Goal: Transaction & Acquisition: Purchase product/service

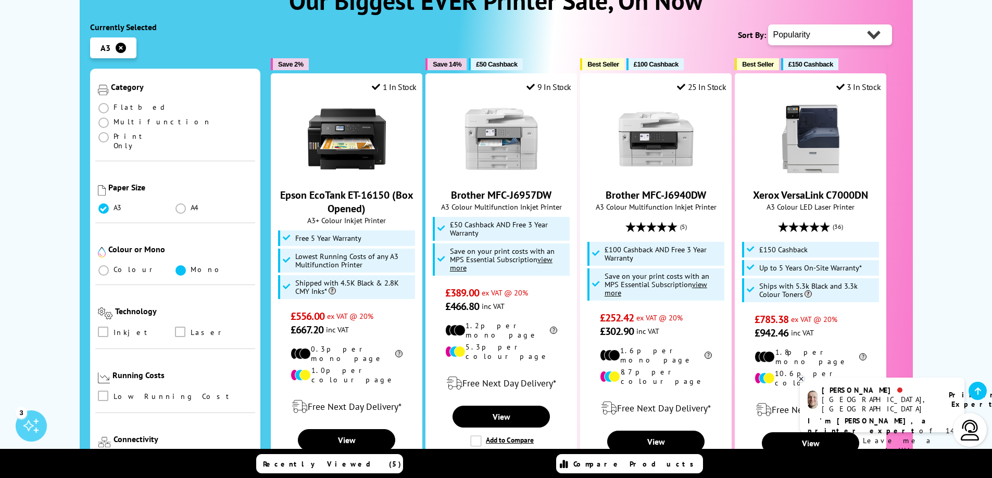
click at [178, 266] on span at bounding box center [180, 271] width 10 height 10
click at [191, 267] on input "radio" at bounding box center [191, 267] width 0 height 0
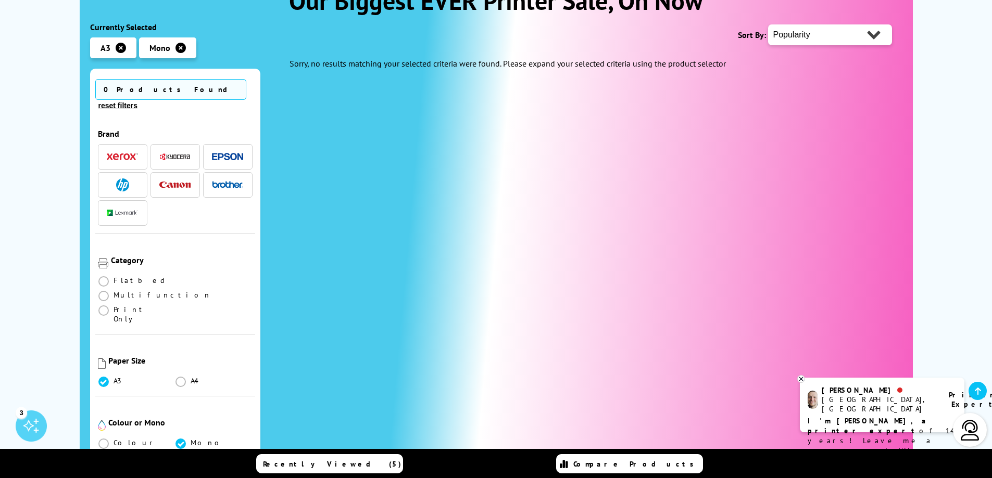
scroll to position [347, 0]
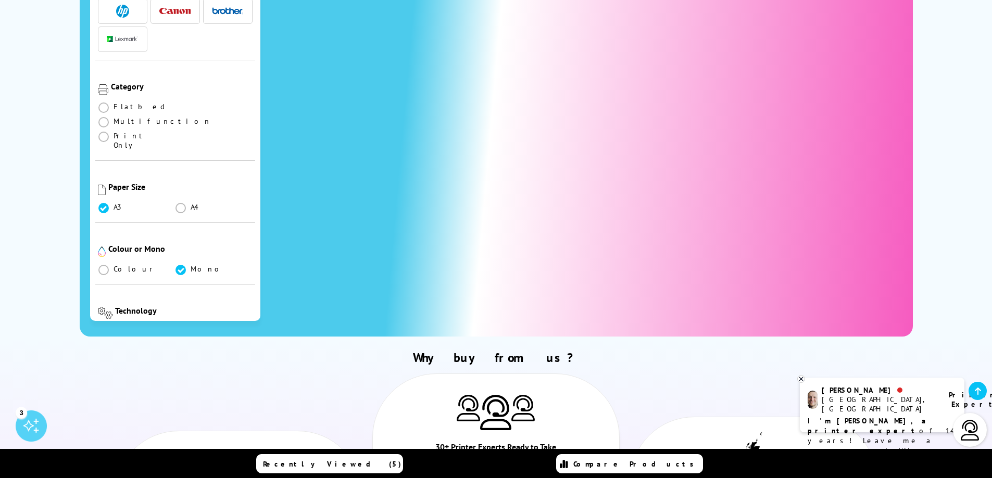
click at [175, 326] on span at bounding box center [180, 331] width 10 height 10
click at [190, 328] on input "checkbox" at bounding box center [190, 328] width 0 height 0
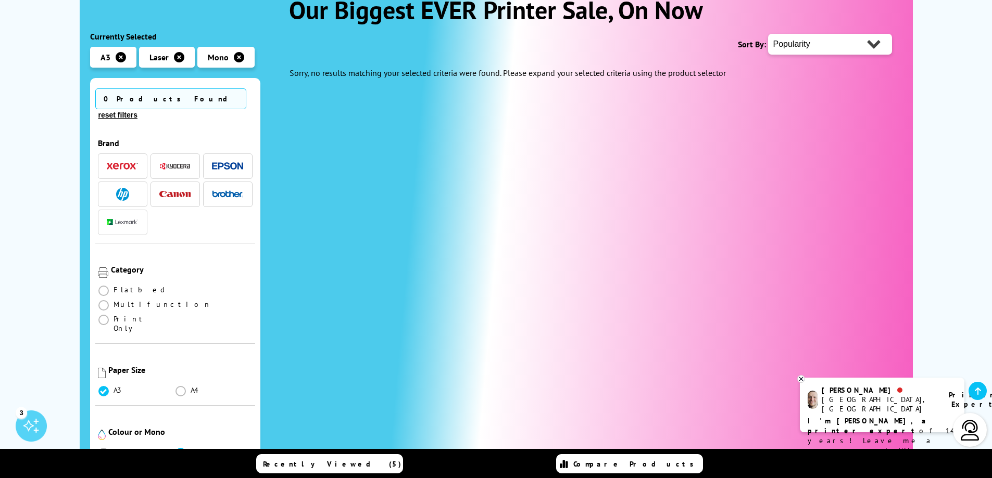
scroll to position [173, 0]
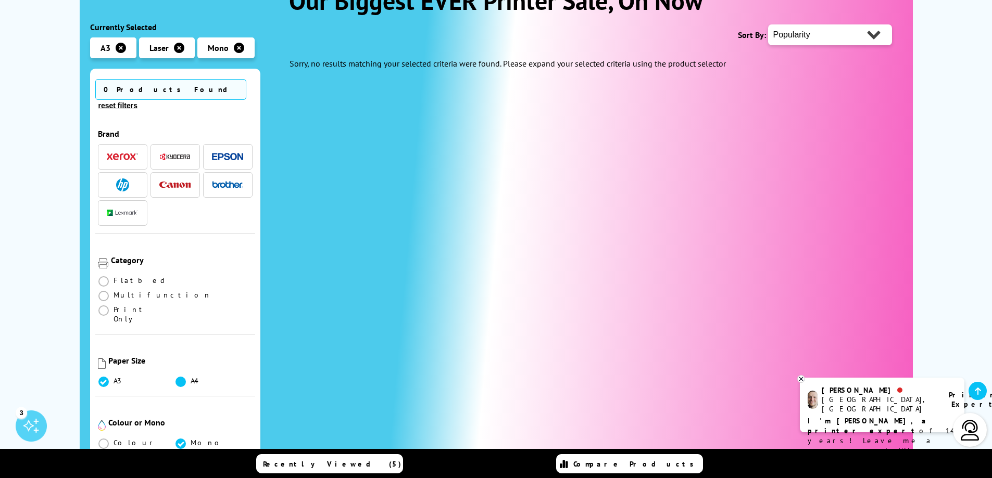
click at [176, 377] on span at bounding box center [180, 382] width 10 height 10
click at [191, 378] on input "radio" at bounding box center [191, 378] width 0 height 0
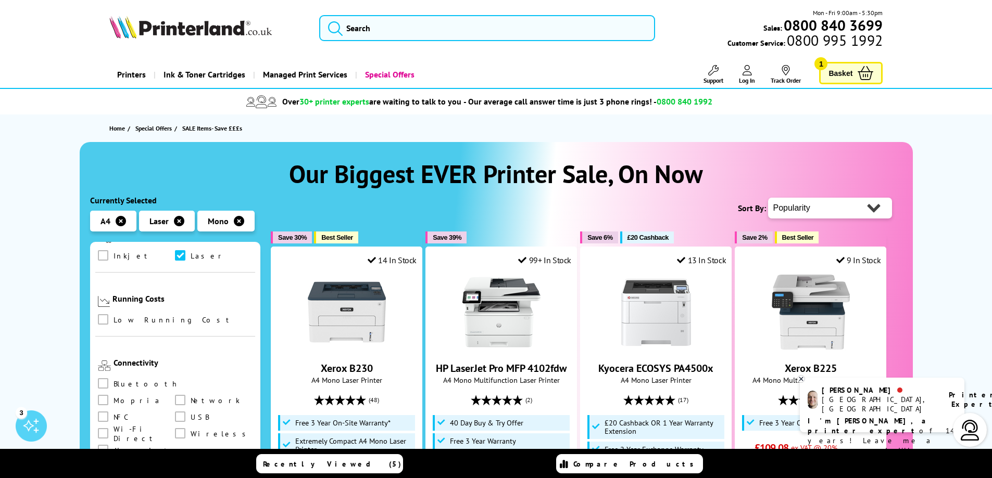
scroll to position [521, 0]
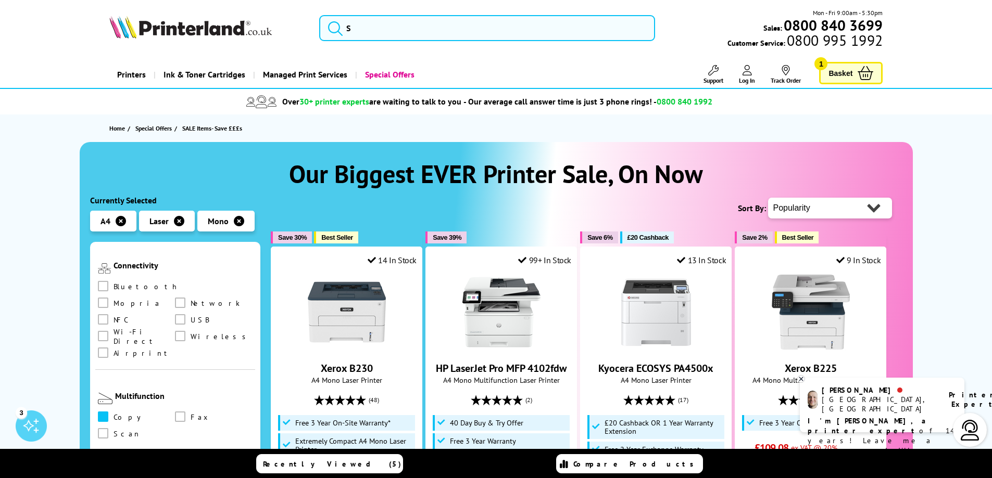
click at [105, 412] on span at bounding box center [103, 417] width 10 height 10
click at [113, 413] on input "checkbox" at bounding box center [113, 413] width 0 height 0
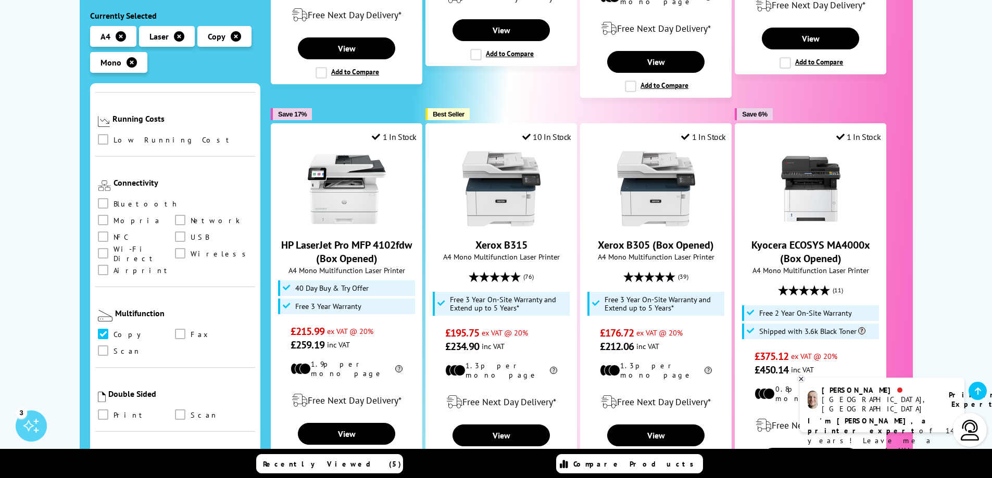
scroll to position [521, 0]
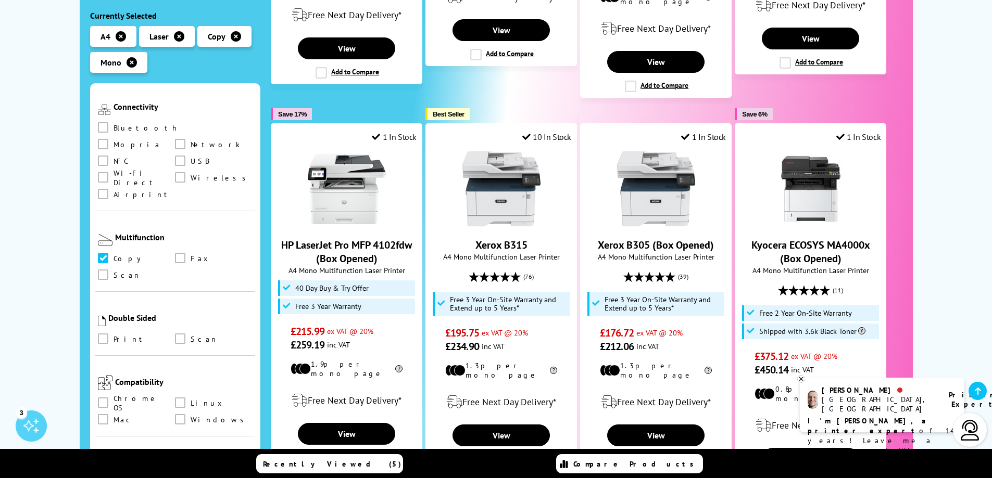
click at [100, 253] on ul "Copy Fax Scan" at bounding box center [175, 269] width 155 height 33
click at [104, 270] on span at bounding box center [103, 275] width 10 height 10
click at [113, 271] on input "checkbox" at bounding box center [113, 271] width 0 height 0
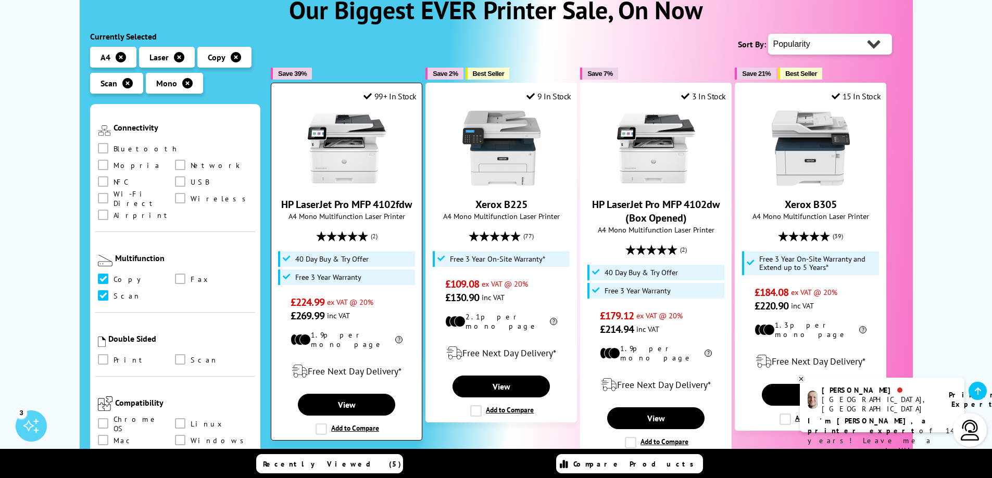
scroll to position [173, 0]
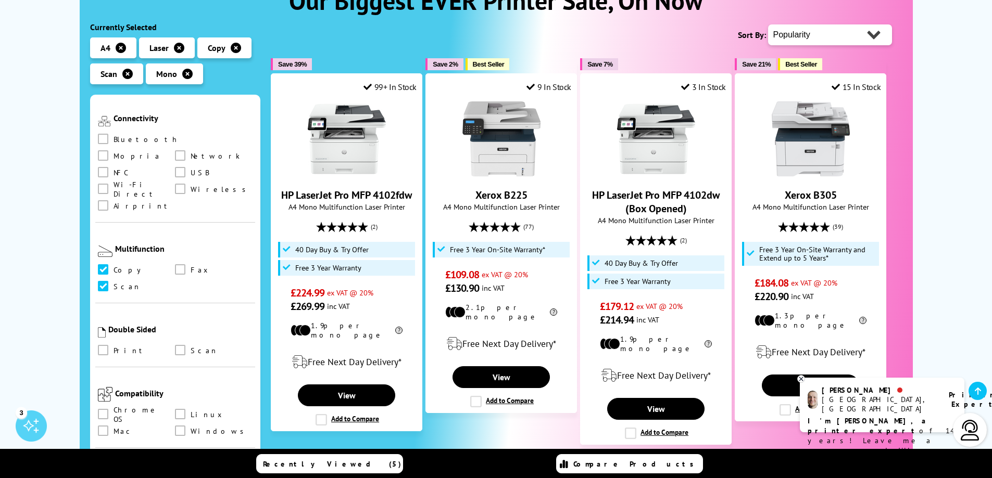
click at [822, 23] on div "Popularity Rating Price - Low to High Price - High to Low Running Costs - Low t…" at bounding box center [830, 35] width 124 height 26
click at [819, 32] on select "Popularity Rating Price - Low to High Price - High to Low Running Costs - Low t…" at bounding box center [830, 34] width 124 height 21
select select "Price Ascending"
click at [768, 24] on select "Popularity Rating Price - Low to High Price - High to Low Running Costs - Low t…" at bounding box center [830, 34] width 124 height 21
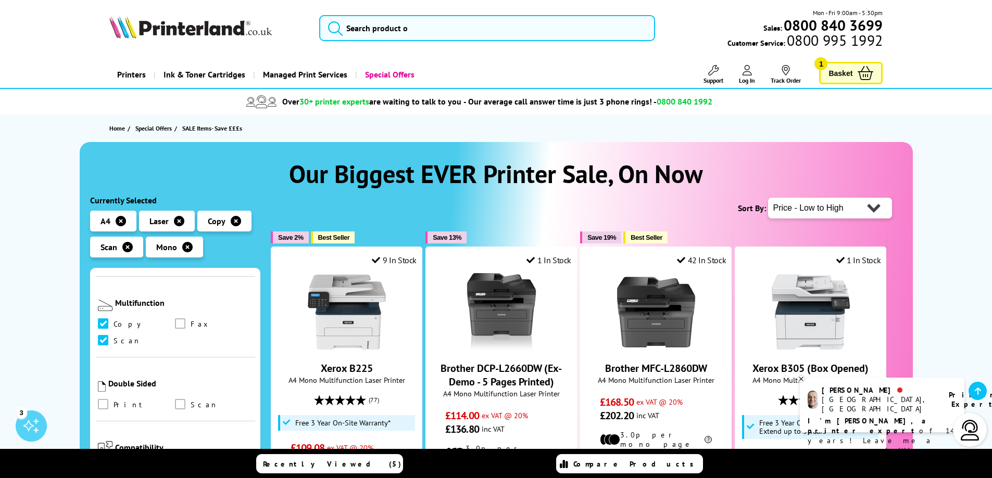
scroll to position [173, 0]
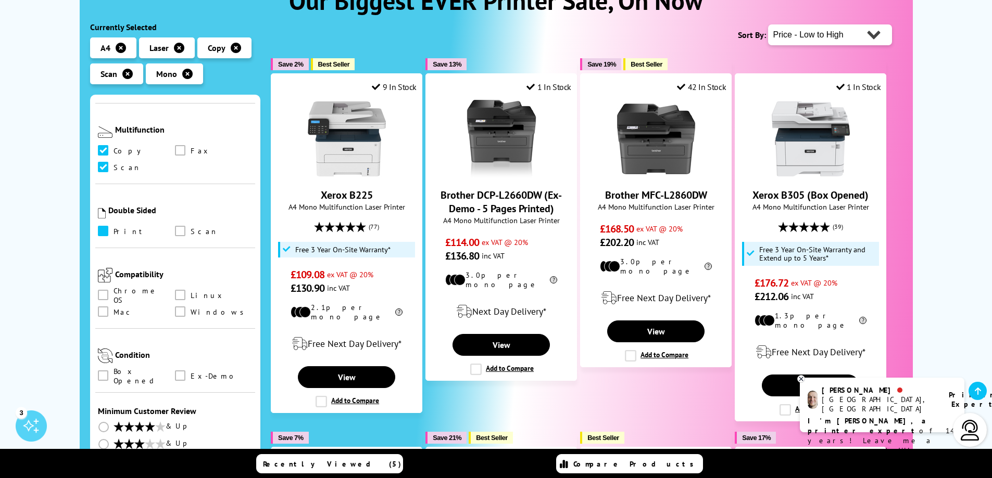
click at [102, 226] on span at bounding box center [103, 231] width 10 height 10
click at [113, 228] on input "checkbox" at bounding box center [113, 228] width 0 height 0
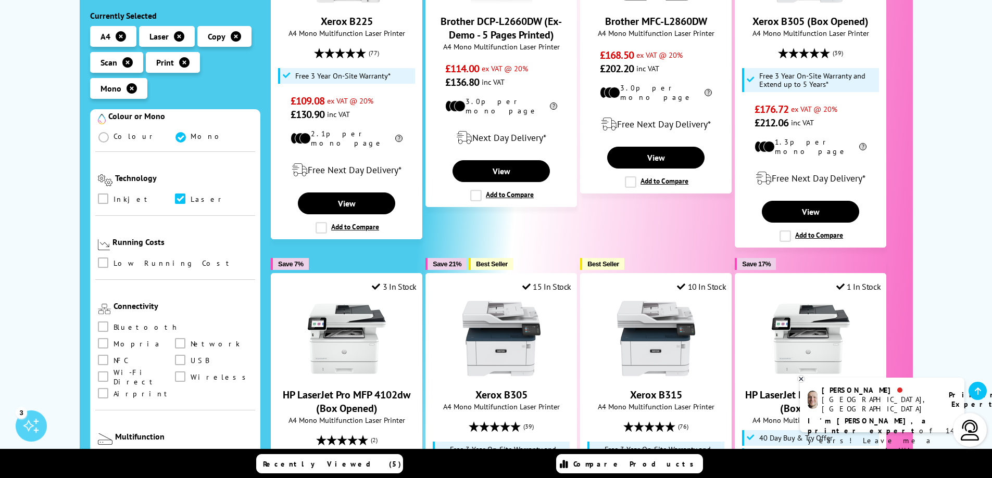
scroll to position [521, 0]
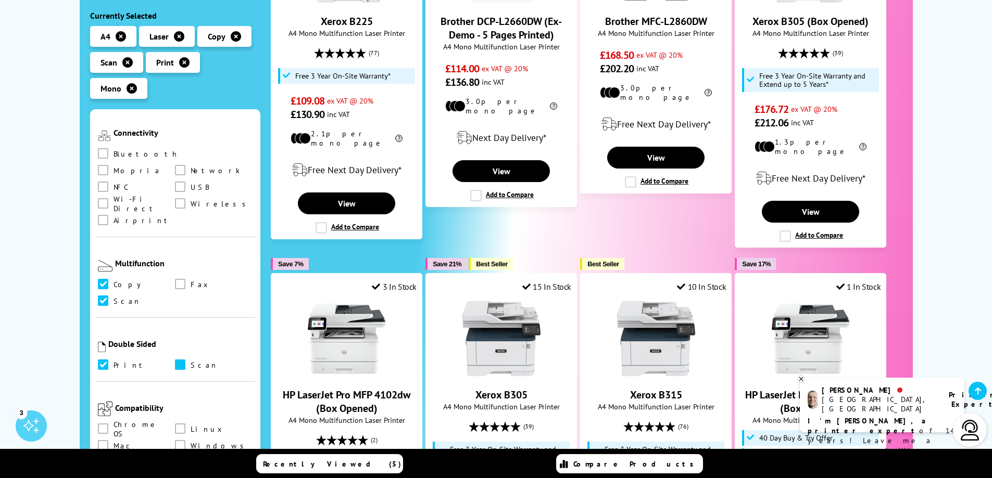
click at [179, 360] on span at bounding box center [180, 365] width 10 height 10
click at [190, 361] on input "checkbox" at bounding box center [190, 361] width 0 height 0
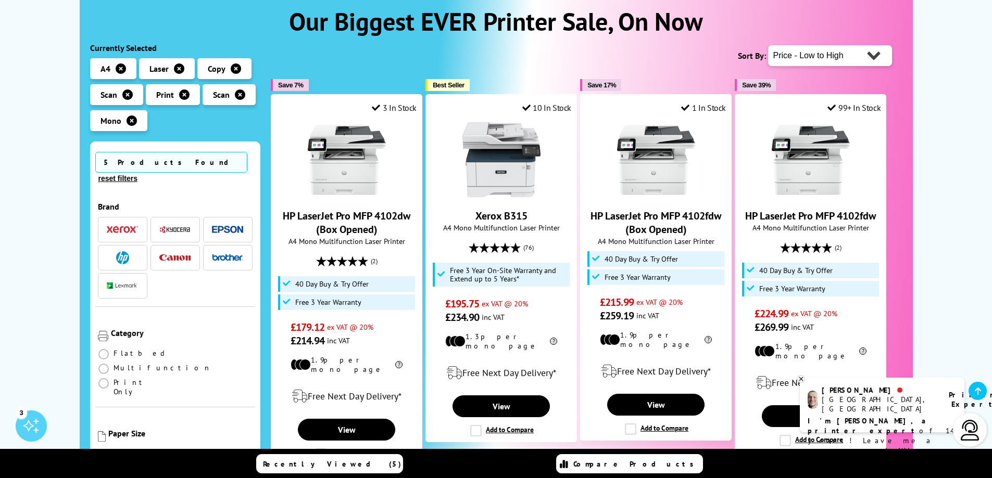
scroll to position [173, 0]
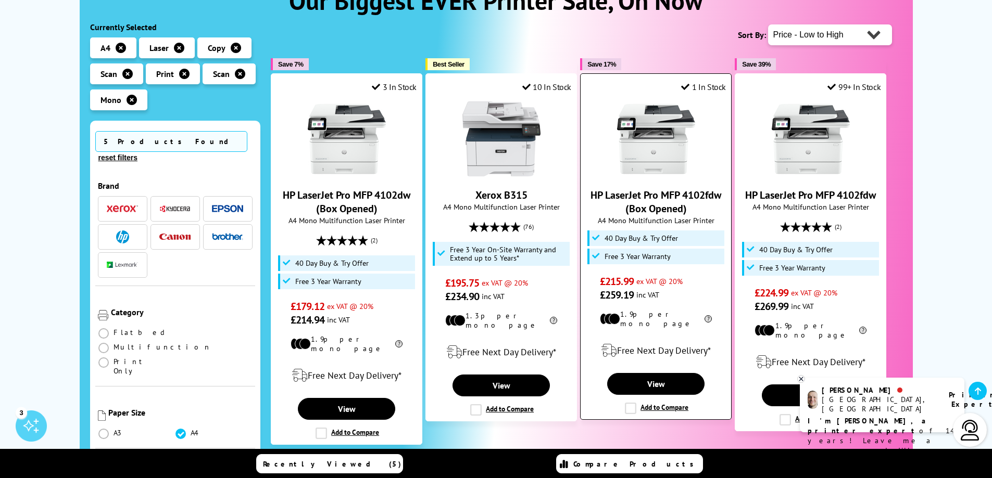
drag, startPoint x: 366, startPoint y: 198, endPoint x: 624, endPoint y: 217, distance: 258.9
click at [624, 217] on span "A4 Mono Multifunction Laser Printer" at bounding box center [656, 221] width 140 height 10
click at [644, 197] on link "HP LaserJet Pro MFP 4102fdw (Box Opened)" at bounding box center [655, 201] width 131 height 27
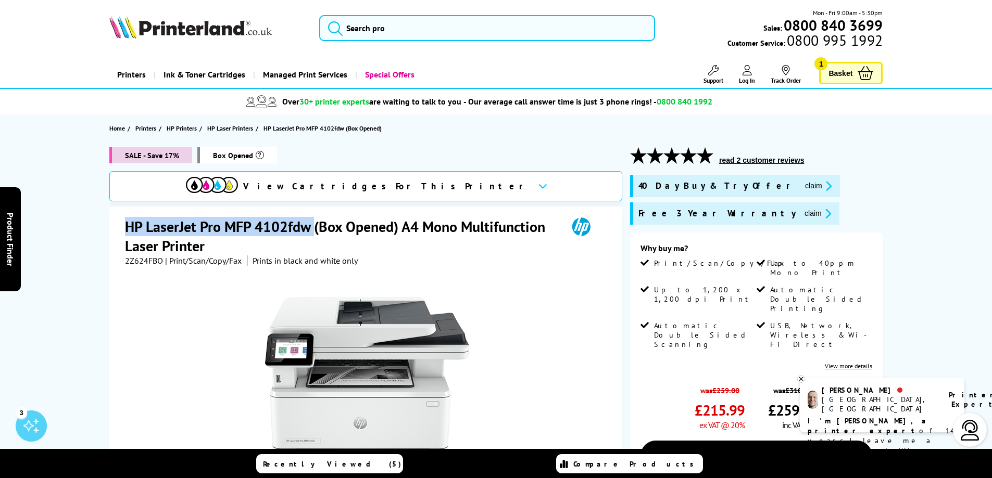
drag, startPoint x: 125, startPoint y: 226, endPoint x: 315, endPoint y: 226, distance: 190.0
click at [315, 226] on h1 "HP LaserJet Pro MFP 4102fdw (Box Opened) A4 Mono Multifunction Laser Printer" at bounding box center [341, 236] width 432 height 39
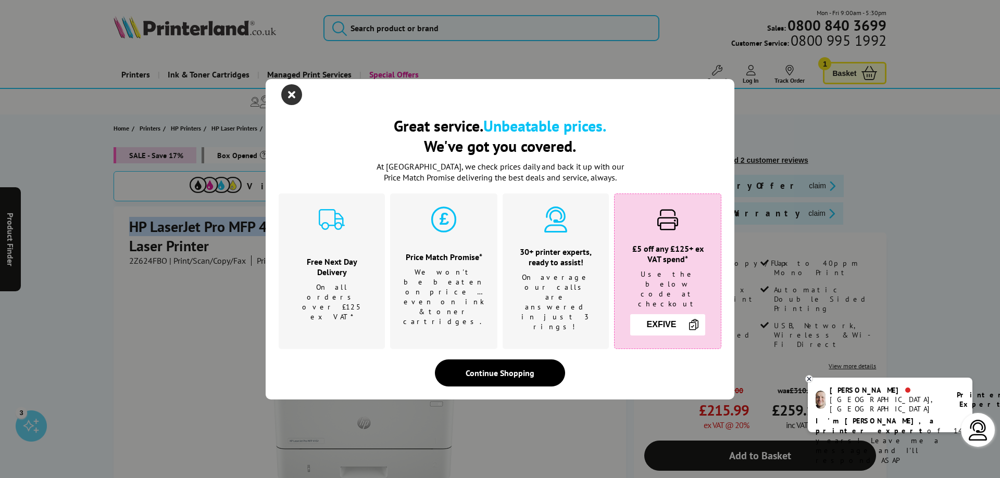
click at [293, 102] on icon "close modal" at bounding box center [291, 94] width 21 height 21
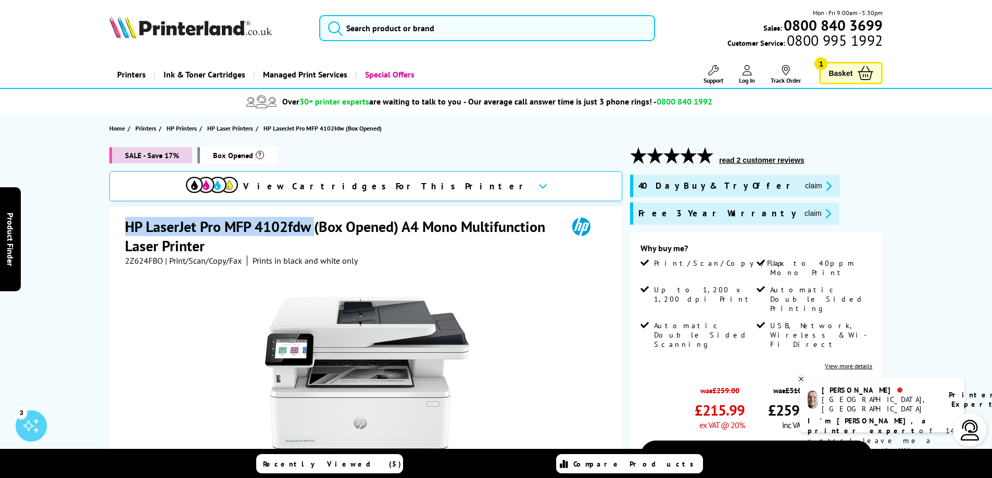
copy h1 "HP LaserJet Pro MFP 4102fdw"
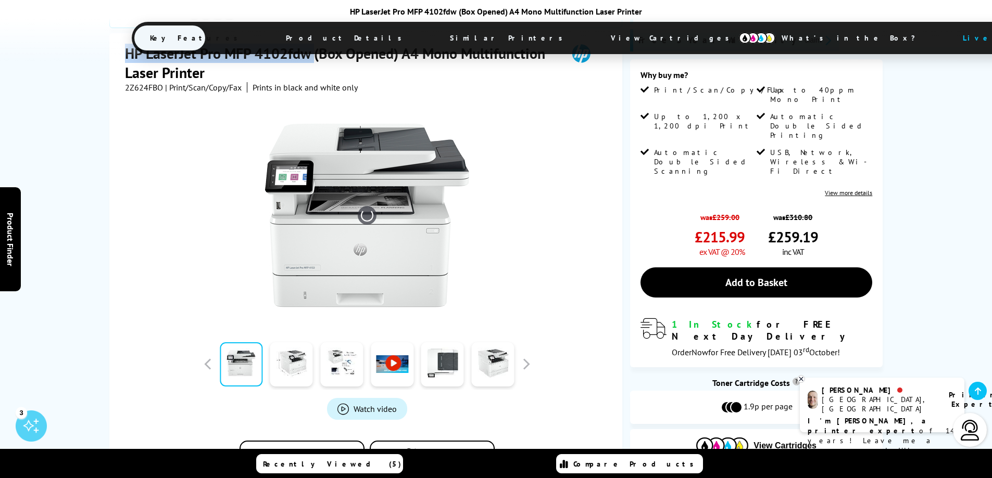
click at [337, 191] on img at bounding box center [367, 216] width 204 height 204
click at [304, 357] on link at bounding box center [291, 365] width 43 height 44
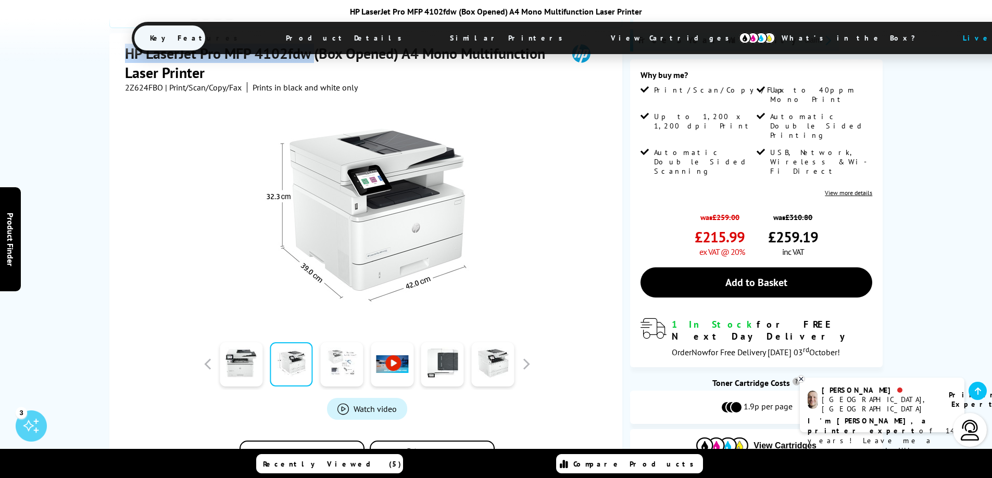
click at [350, 369] on link at bounding box center [341, 365] width 43 height 44
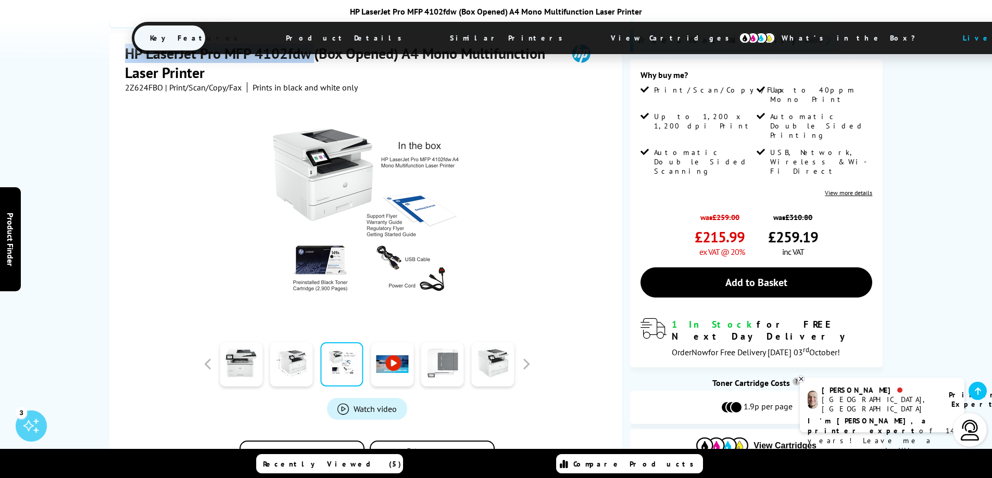
click at [433, 378] on link at bounding box center [442, 365] width 43 height 44
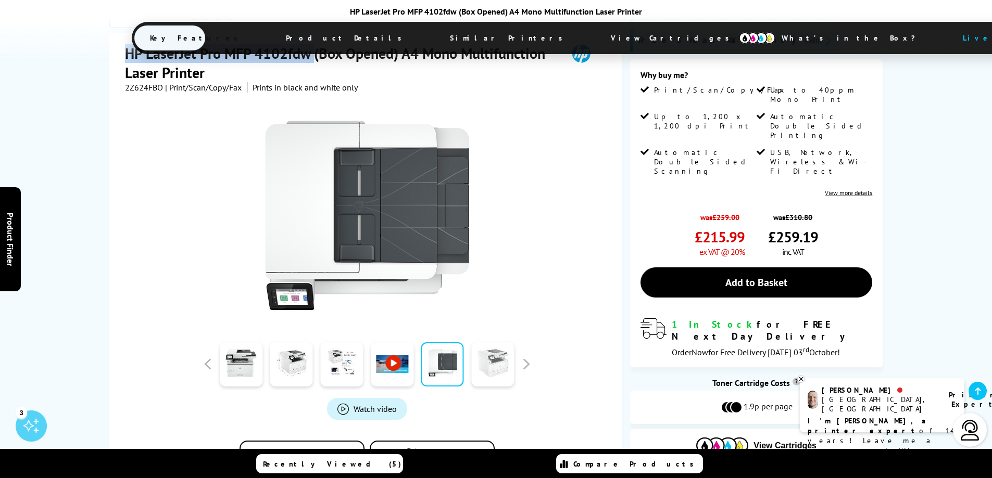
click at [484, 351] on link at bounding box center [492, 365] width 43 height 44
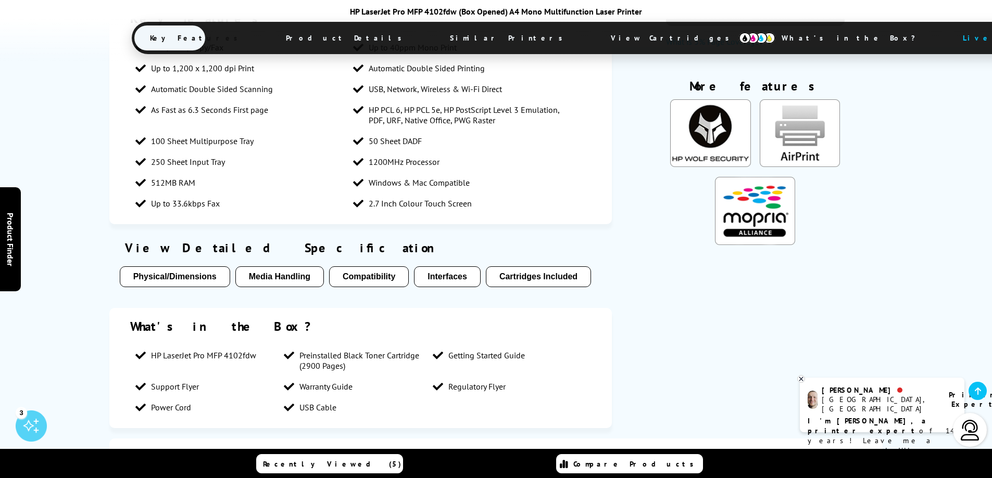
scroll to position [868, 0]
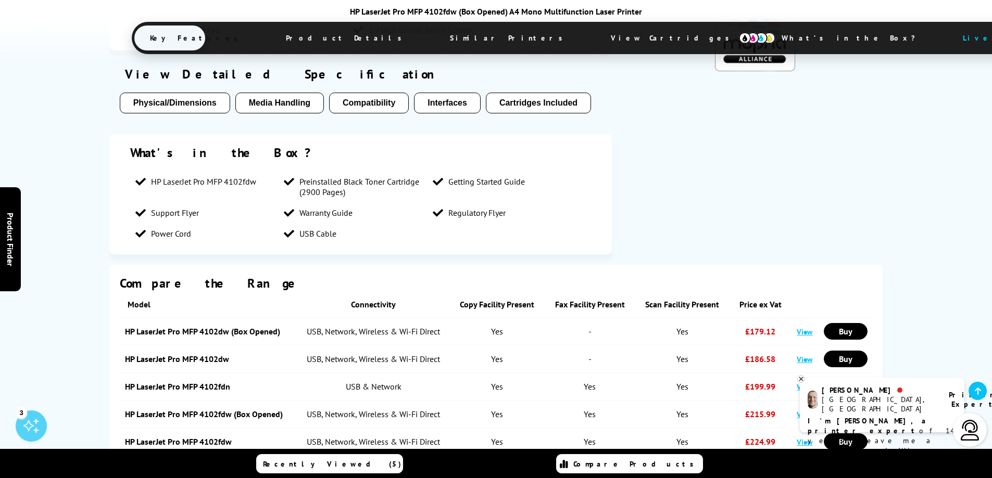
click at [339, 186] on span "Preinstalled Black Toner Cartridge (2900 Pages)" at bounding box center [360, 187] width 123 height 21
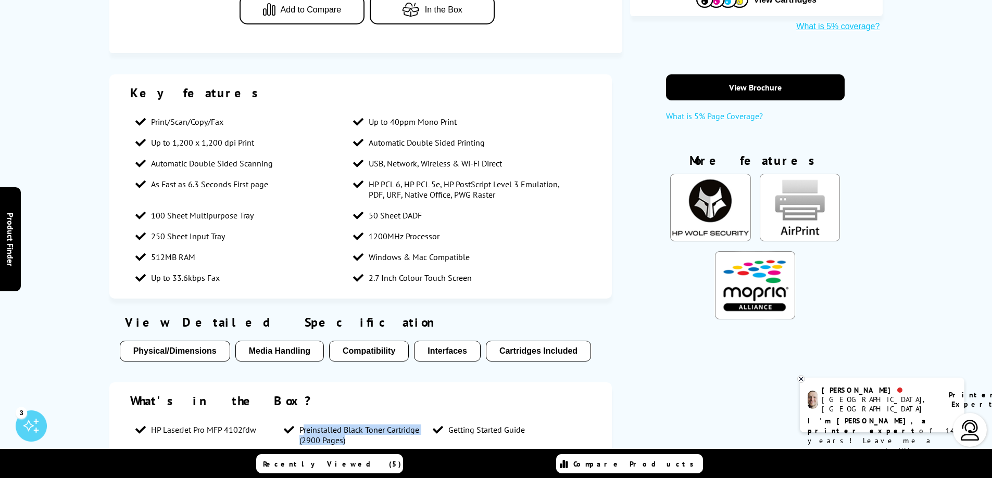
scroll to position [0, 0]
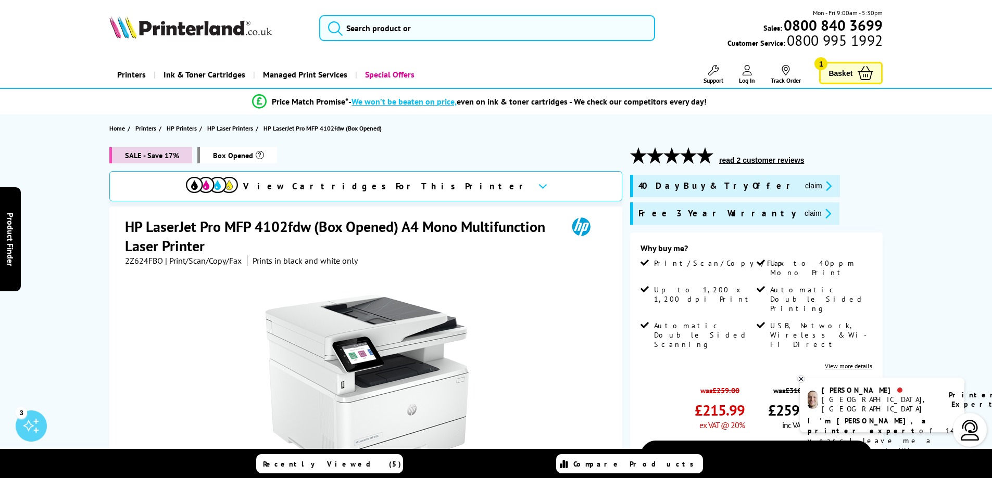
click at [773, 166] on div "read 2 customer reviews" at bounding box center [756, 161] width 253 height 28
click at [774, 160] on button "read 2 customer reviews" at bounding box center [761, 160] width 91 height 9
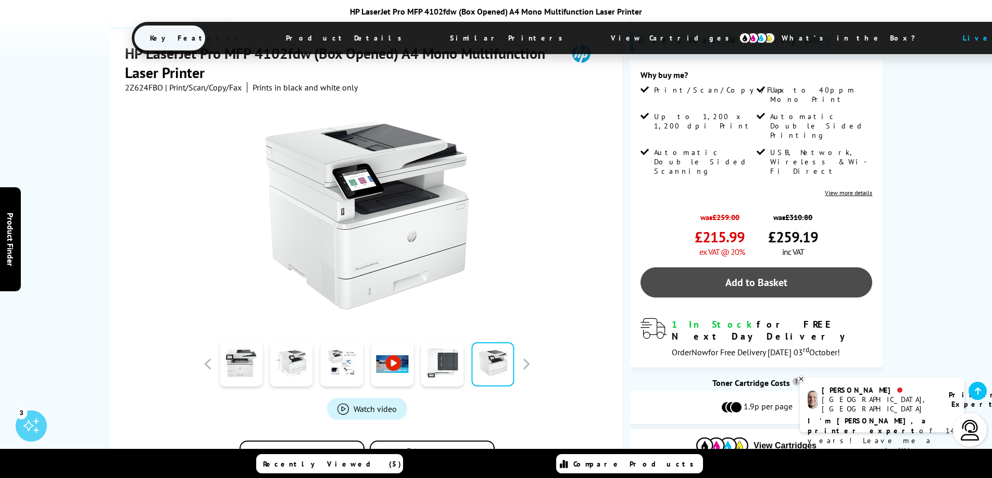
click at [759, 268] on link "Add to Basket" at bounding box center [756, 283] width 232 height 30
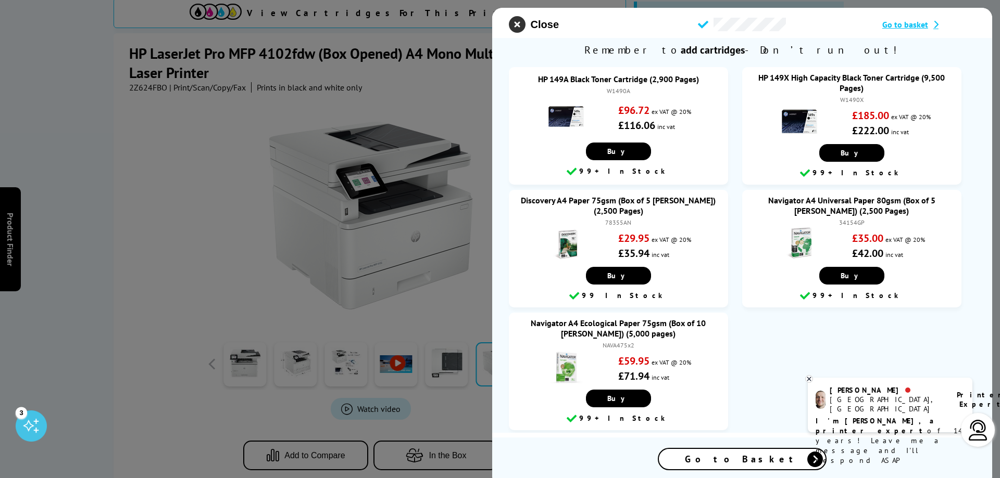
click at [515, 23] on icon "close modal" at bounding box center [517, 24] width 17 height 17
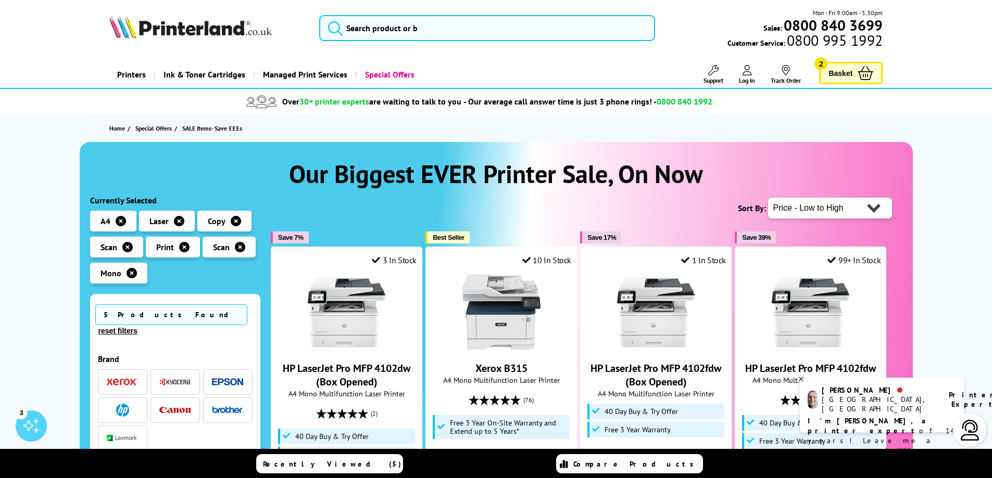
click at [838, 67] on span "Basket" at bounding box center [840, 73] width 24 height 14
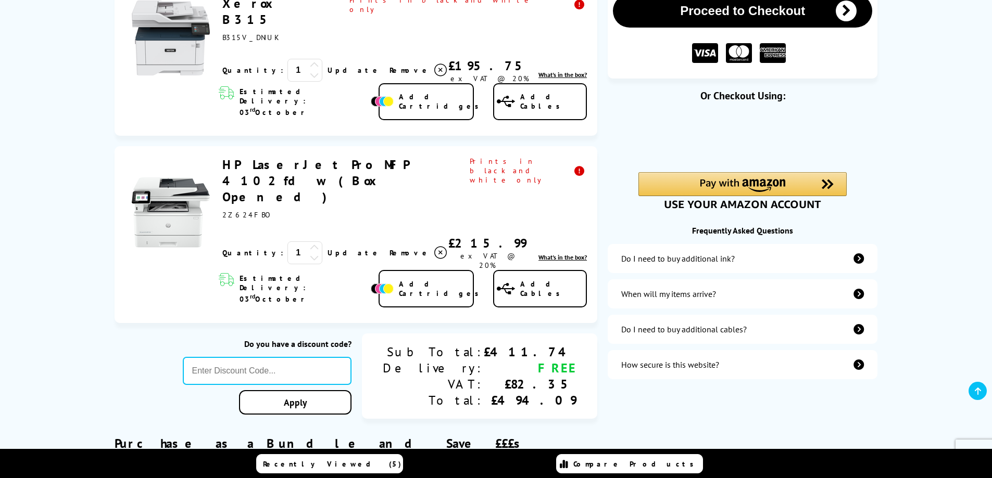
click at [434, 64] on icon at bounding box center [440, 70] width 12 height 12
